Goal: Information Seeking & Learning: Check status

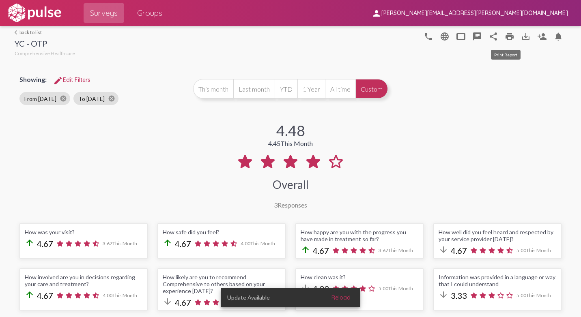
click at [505, 35] on mat-icon "print" at bounding box center [510, 37] width 10 height 10
click at [63, 99] on mat-icon "cancel" at bounding box center [63, 98] width 7 height 7
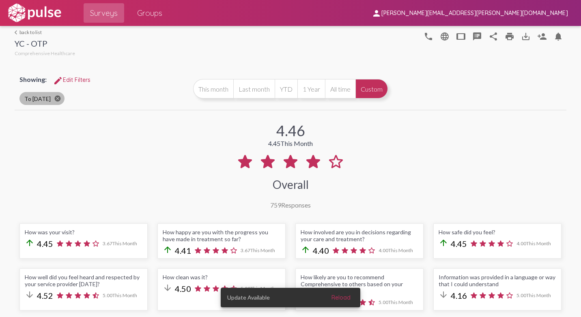
click at [59, 99] on mat-icon "cancel" at bounding box center [57, 98] width 7 height 7
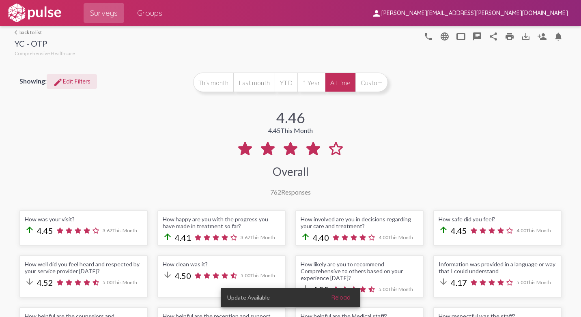
click at [82, 85] on button "edit Edit Filters" at bounding box center [72, 81] width 50 height 15
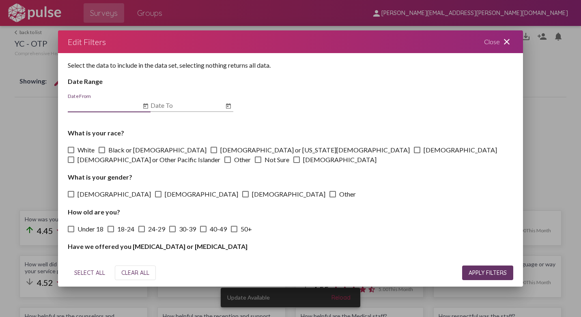
click at [148, 106] on icon "Open calendar" at bounding box center [145, 105] width 5 height 5
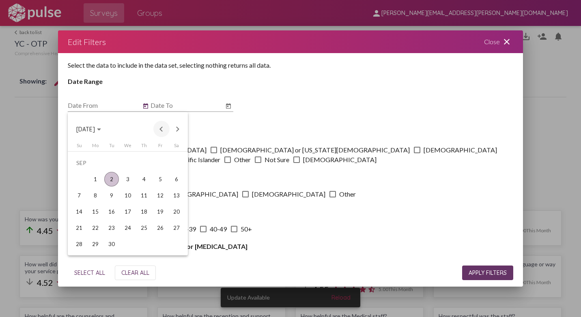
click at [161, 130] on button "Previous month" at bounding box center [161, 129] width 16 height 16
click at [159, 163] on div "1" at bounding box center [160, 163] width 15 height 15
type input "8/1/2025"
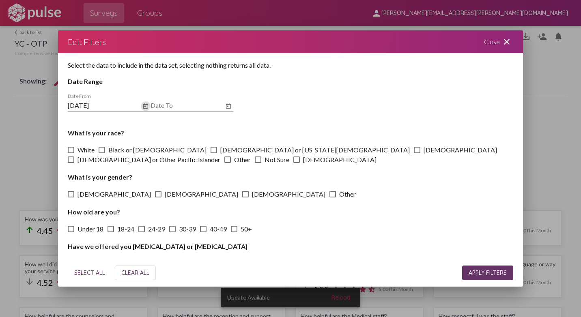
click at [227, 106] on icon "Open calendar" at bounding box center [228, 106] width 6 height 10
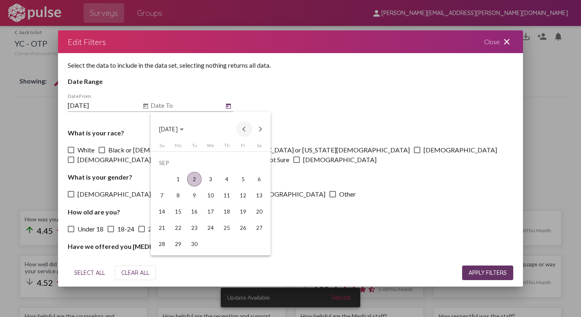
click at [243, 128] on button "Previous month" at bounding box center [244, 129] width 16 height 16
click at [165, 244] on div "31" at bounding box center [162, 244] width 15 height 15
type input "8/31/2025"
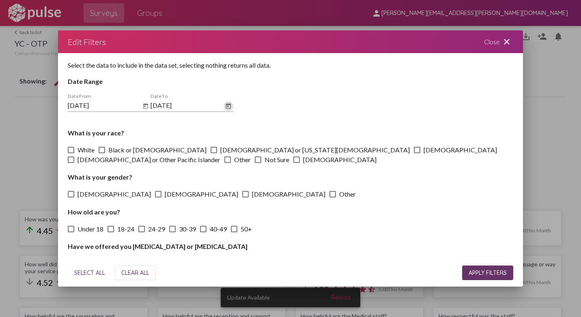
click at [495, 274] on span "APPLY FILTERS" at bounding box center [488, 272] width 38 height 7
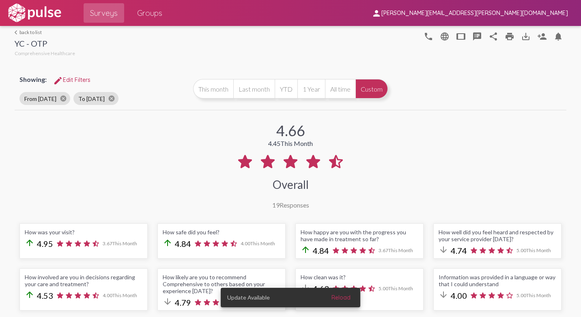
drag, startPoint x: 253, startPoint y: 90, endPoint x: 258, endPoint y: 98, distance: 9.3
click at [254, 90] on button "Last month" at bounding box center [253, 88] width 41 height 19
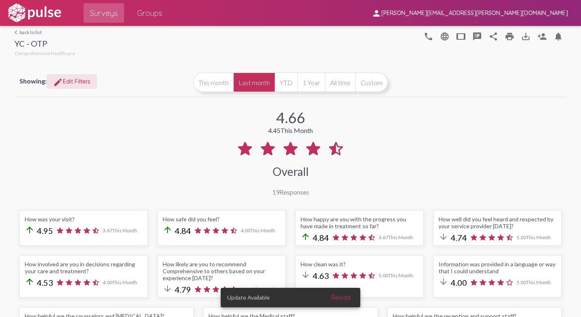
click at [86, 79] on span "edit Edit Filters" at bounding box center [71, 81] width 37 height 7
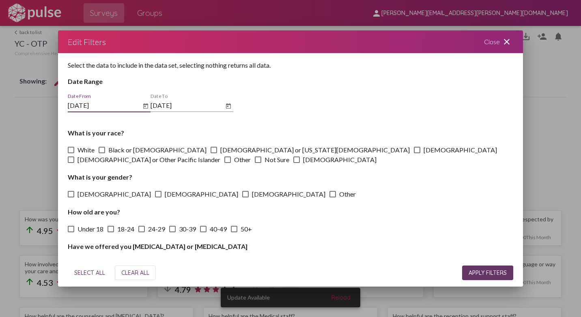
click at [479, 273] on span "APPLY FILTERS" at bounding box center [488, 272] width 38 height 7
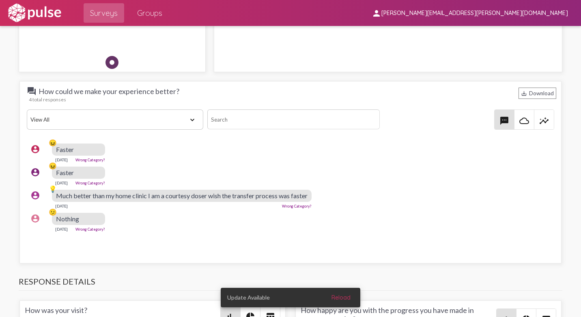
scroll to position [1055, 0]
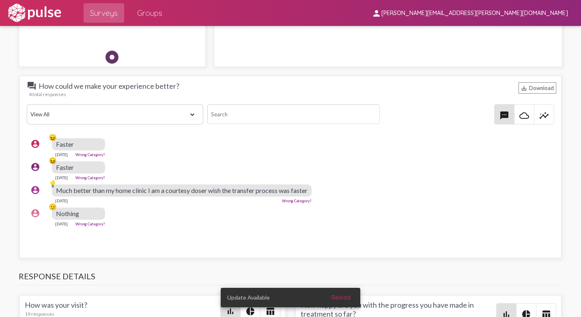
drag, startPoint x: 149, startPoint y: 224, endPoint x: 141, endPoint y: 214, distance: 13.2
click at [149, 224] on div "account_circle 🫤 Nothing Aug 5, 2025 Wrong Category?" at bounding box center [293, 217] width 532 height 26
drag, startPoint x: 76, startPoint y: 146, endPoint x: 53, endPoint y: 142, distance: 23.8
click at [53, 142] on div "account_circle 😖 Faster Aug 29, 2025 Wrong Category?" at bounding box center [293, 148] width 532 height 26
drag, startPoint x: 53, startPoint y: 142, endPoint x: 61, endPoint y: 142, distance: 8.5
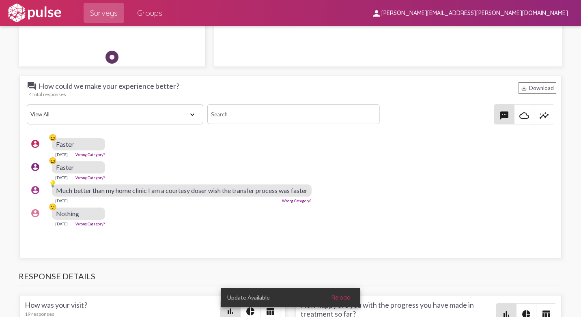
copy div "😖 Faster"
click at [86, 151] on div "Aug 29, 2025 Wrong Category?" at bounding box center [78, 154] width 53 height 6
drag, startPoint x: 77, startPoint y: 142, endPoint x: 57, endPoint y: 143, distance: 19.9
click at [57, 143] on div "Faster" at bounding box center [78, 144] width 53 height 12
copy span "Faster"
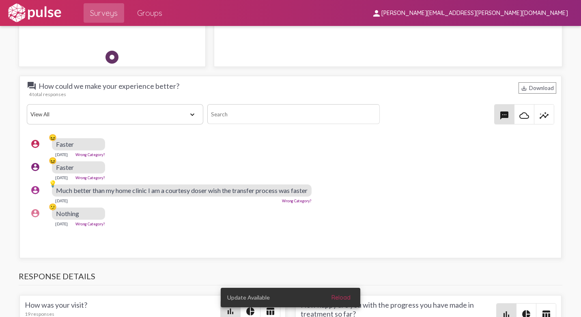
drag, startPoint x: 152, startPoint y: 218, endPoint x: 155, endPoint y: 215, distance: 4.3
click at [154, 216] on div "account_circle 🫤 Nothing Aug 5, 2025 Wrong Category?" at bounding box center [293, 217] width 532 height 26
click at [310, 191] on div "Much better than my home clinic I am a courtesy doser wish the transfer process…" at bounding box center [182, 191] width 260 height 12
drag, startPoint x: 310, startPoint y: 189, endPoint x: 53, endPoint y: 190, distance: 256.8
click at [53, 190] on div "account_circle 💡 Much better than my home clinic I am a courtesy doser wish the…" at bounding box center [293, 194] width 532 height 26
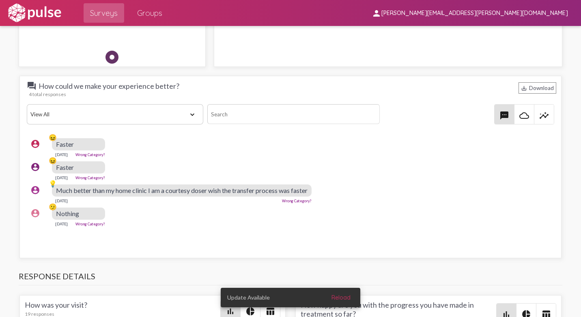
drag, startPoint x: 53, startPoint y: 190, endPoint x: 60, endPoint y: 190, distance: 6.9
copy div "💡 Much better than my home clinic I am a courtesy doser wish the transfer proce…"
click at [82, 215] on div "Nothing" at bounding box center [78, 214] width 53 height 12
click at [77, 214] on div "Nothing" at bounding box center [78, 214] width 53 height 12
drag, startPoint x: 75, startPoint y: 213, endPoint x: 51, endPoint y: 216, distance: 23.7
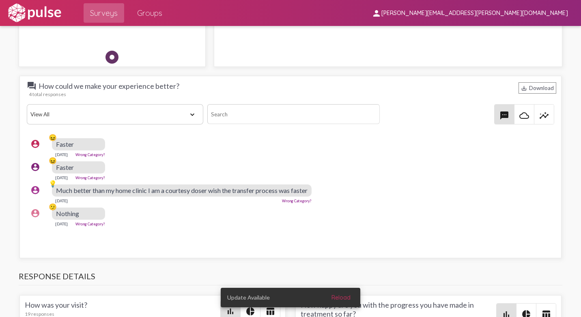
click at [51, 216] on div "account_circle 🫤 Nothing Aug 5, 2025 Wrong Category?" at bounding box center [293, 217] width 532 height 26
drag, startPoint x: 51, startPoint y: 216, endPoint x: 59, endPoint y: 215, distance: 8.3
copy div "🫤 Nothing"
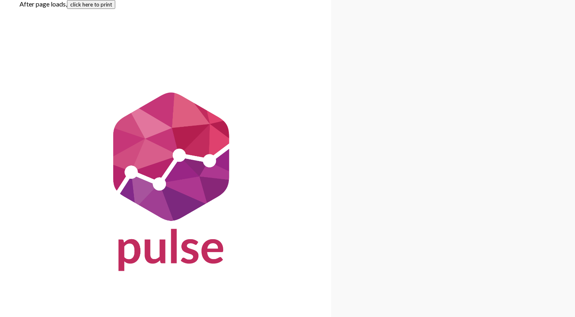
click at [95, 8] on button "click here to print" at bounding box center [91, 4] width 48 height 9
